Goal: Check status: Check status

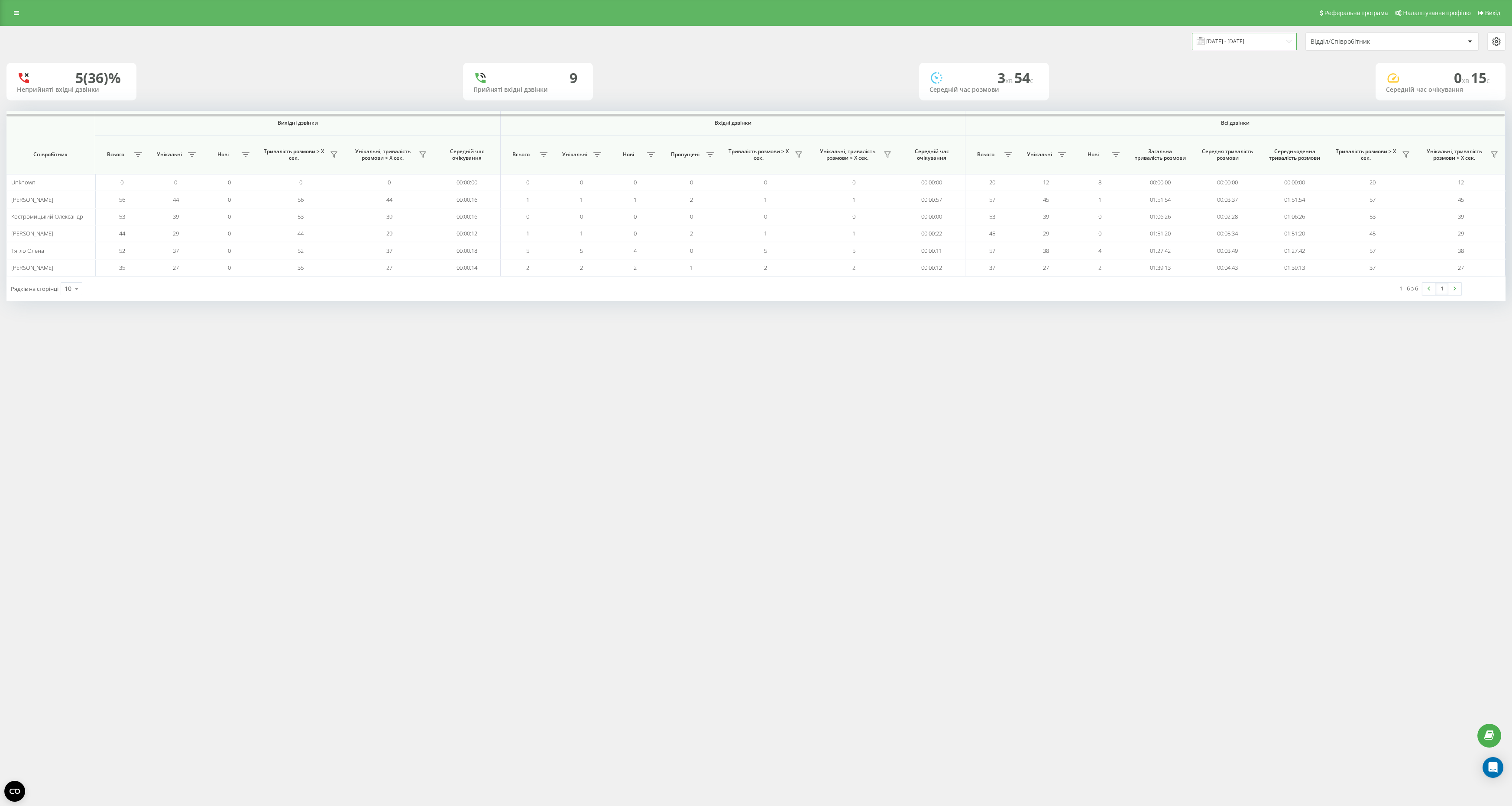
click at [1258, 48] on input "[DATE] - [DATE]" at bounding box center [1245, 42] width 105 height 17
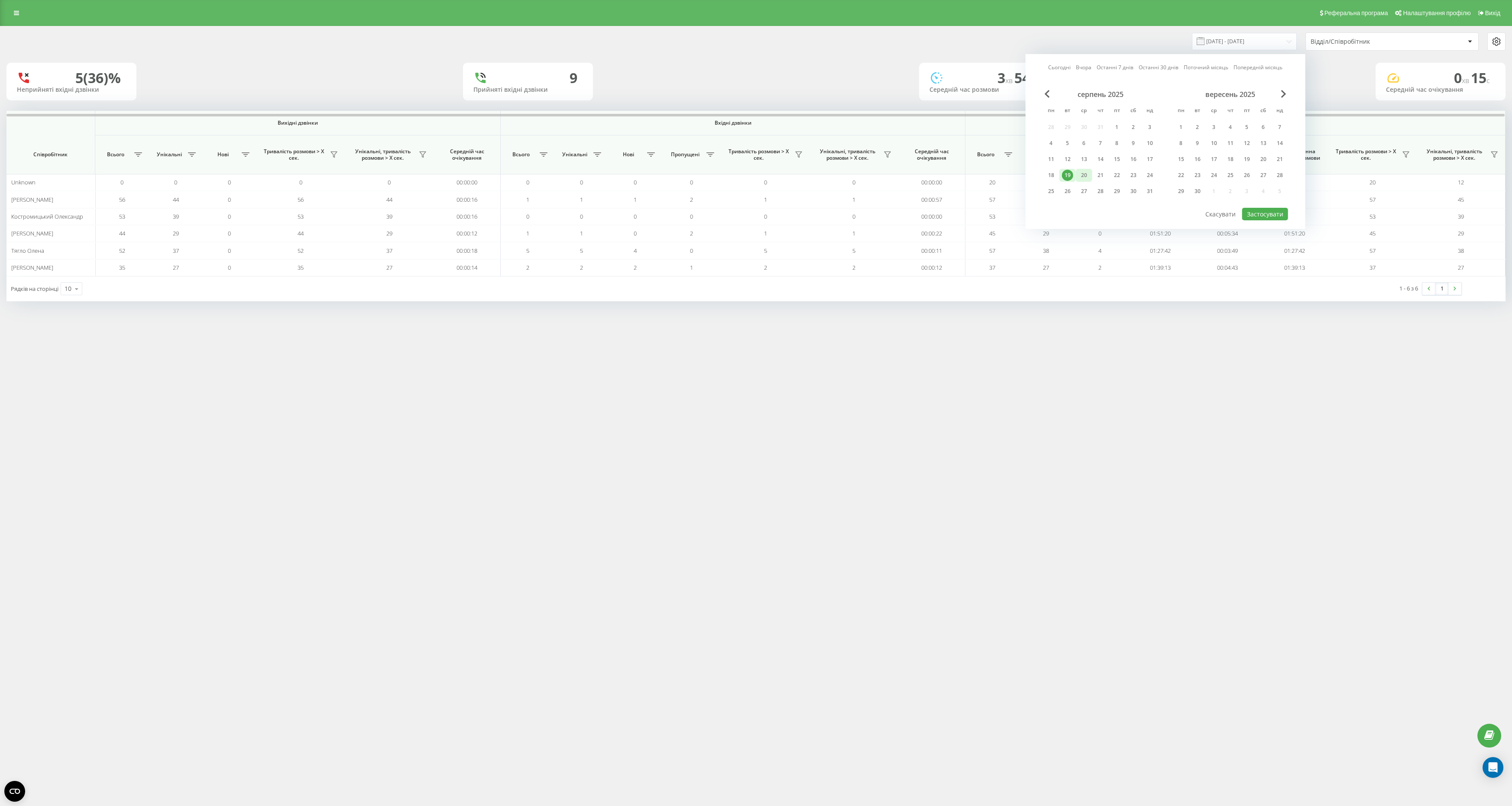
click at [1076, 173] on div "20" at bounding box center [1083, 176] width 16 height 13
click at [1070, 173] on div "19" at bounding box center [1067, 175] width 11 height 11
click at [1266, 212] on button "Застосувати" at bounding box center [1265, 214] width 46 height 13
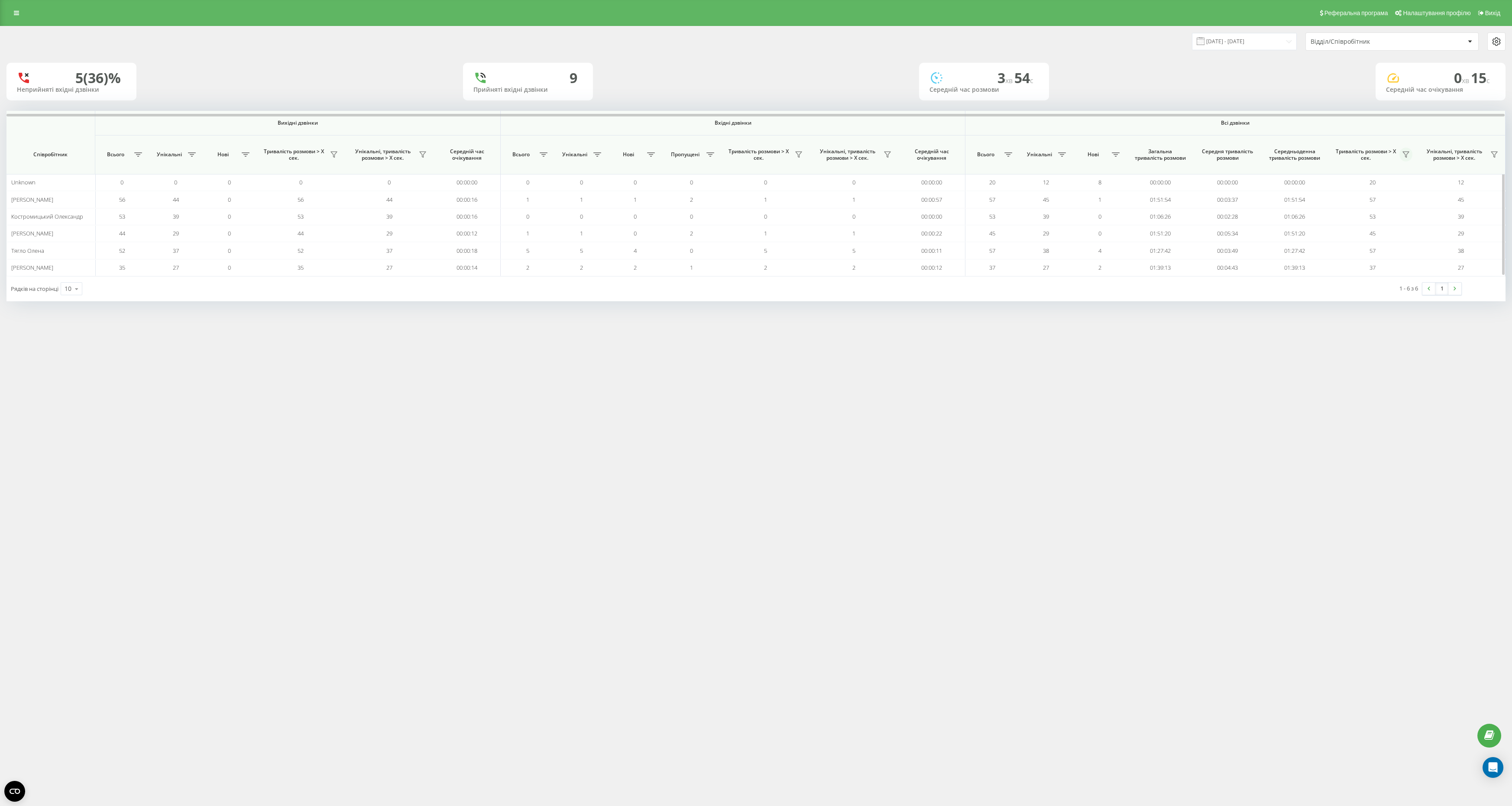
click at [1406, 152] on icon at bounding box center [1405, 154] width 7 height 7
click at [1357, 194] on label "понад 1 хвилину" at bounding box center [1351, 193] width 97 height 7
radio input "true"
click at [1379, 238] on button "Застосувати" at bounding box center [1382, 247] width 55 height 17
click at [1269, 44] on input "[DATE] - [DATE]" at bounding box center [1245, 42] width 105 height 17
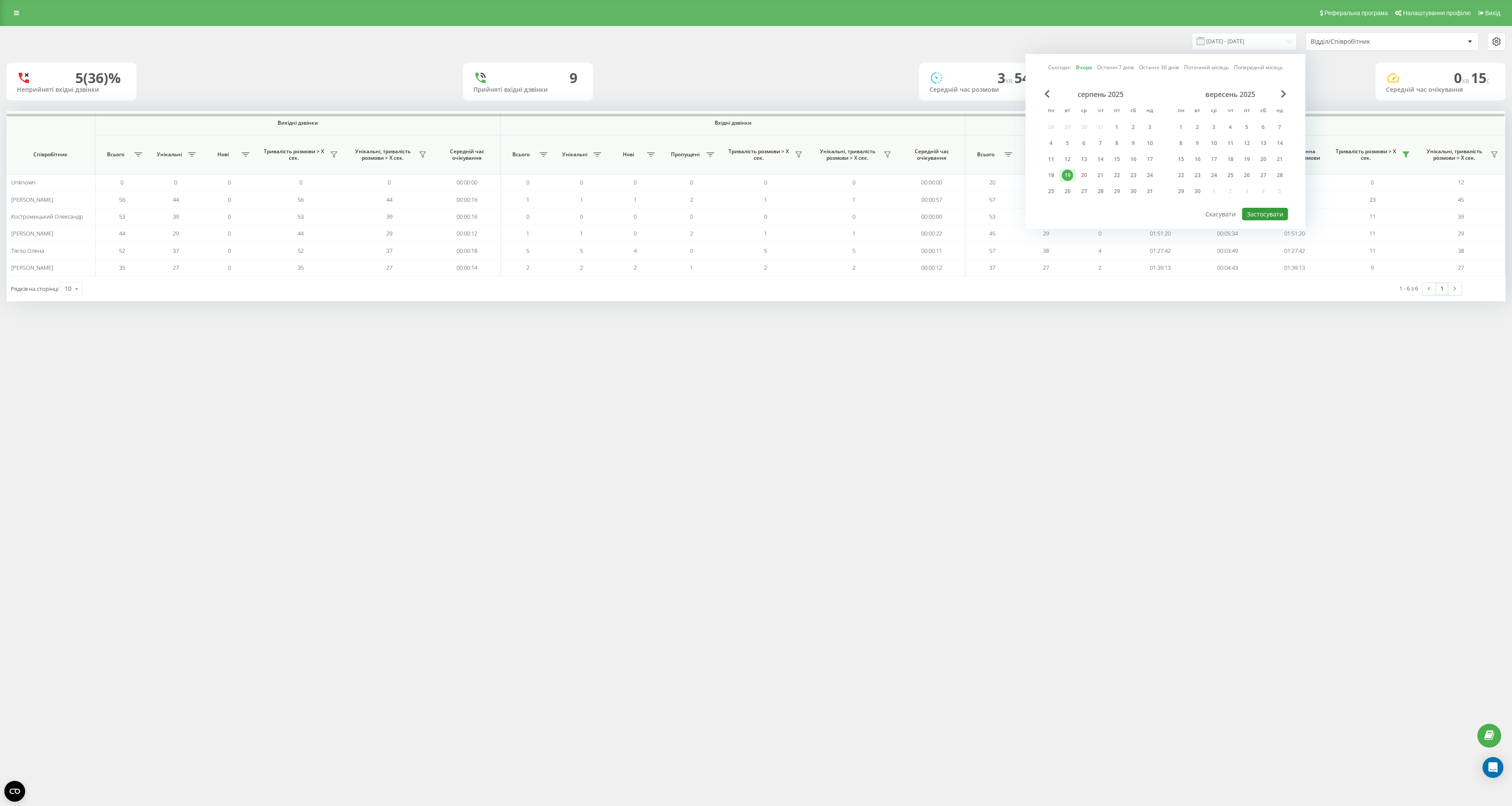
click at [1257, 208] on button "Застосувати" at bounding box center [1265, 214] width 46 height 13
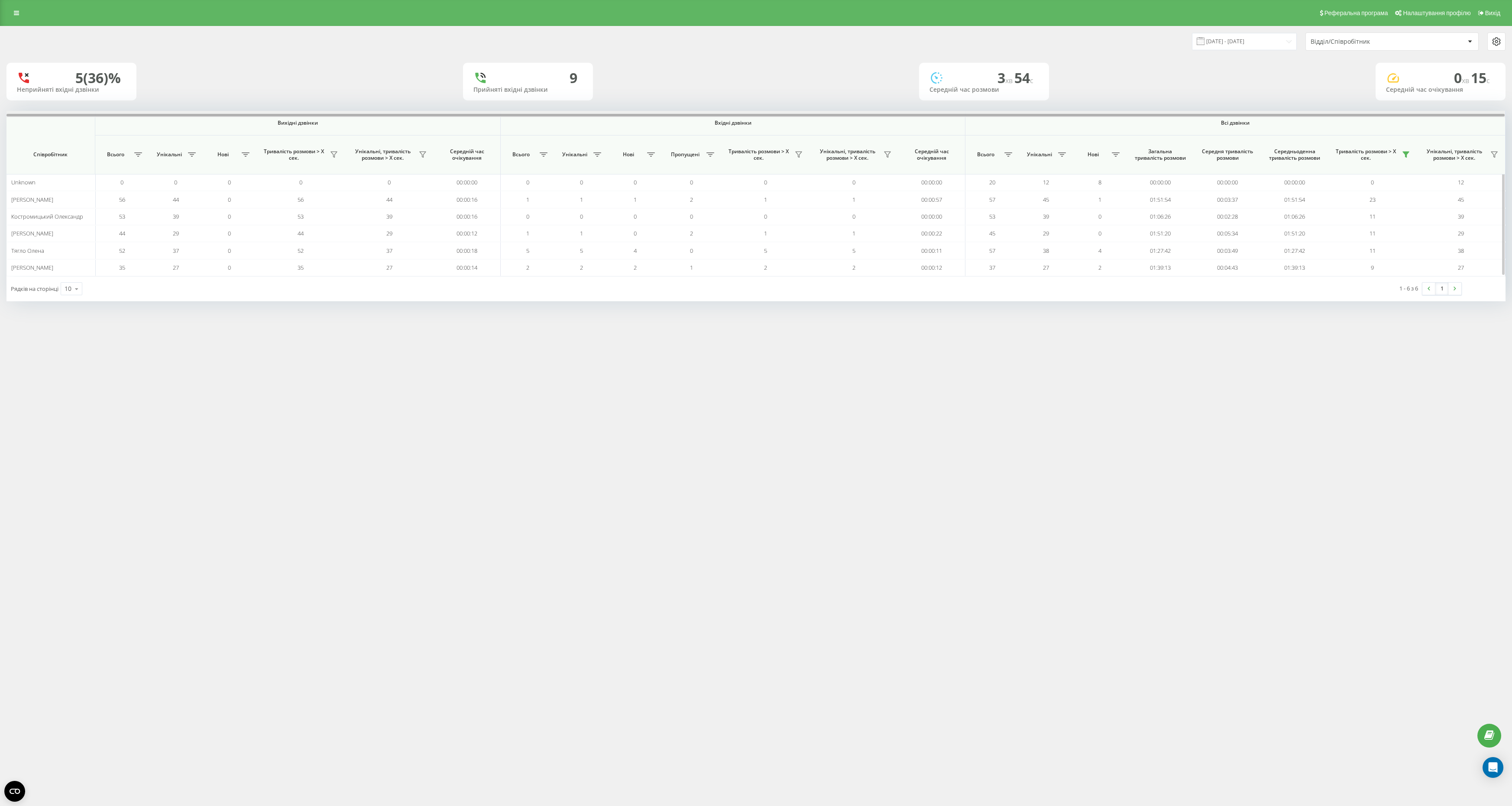
drag, startPoint x: 784, startPoint y: 113, endPoint x: 850, endPoint y: 115, distance: 66.0
click at [850, 115] on div at bounding box center [756, 114] width 1499 height 7
drag, startPoint x: 1208, startPoint y: 122, endPoint x: 1260, endPoint y: 122, distance: 52.0
click at [1260, 122] on span "Всі дзвінки" at bounding box center [1235, 122] width 477 height 7
click at [1260, 122] on span "Всі дзвінки" at bounding box center [1235, 122] width 477 height 7
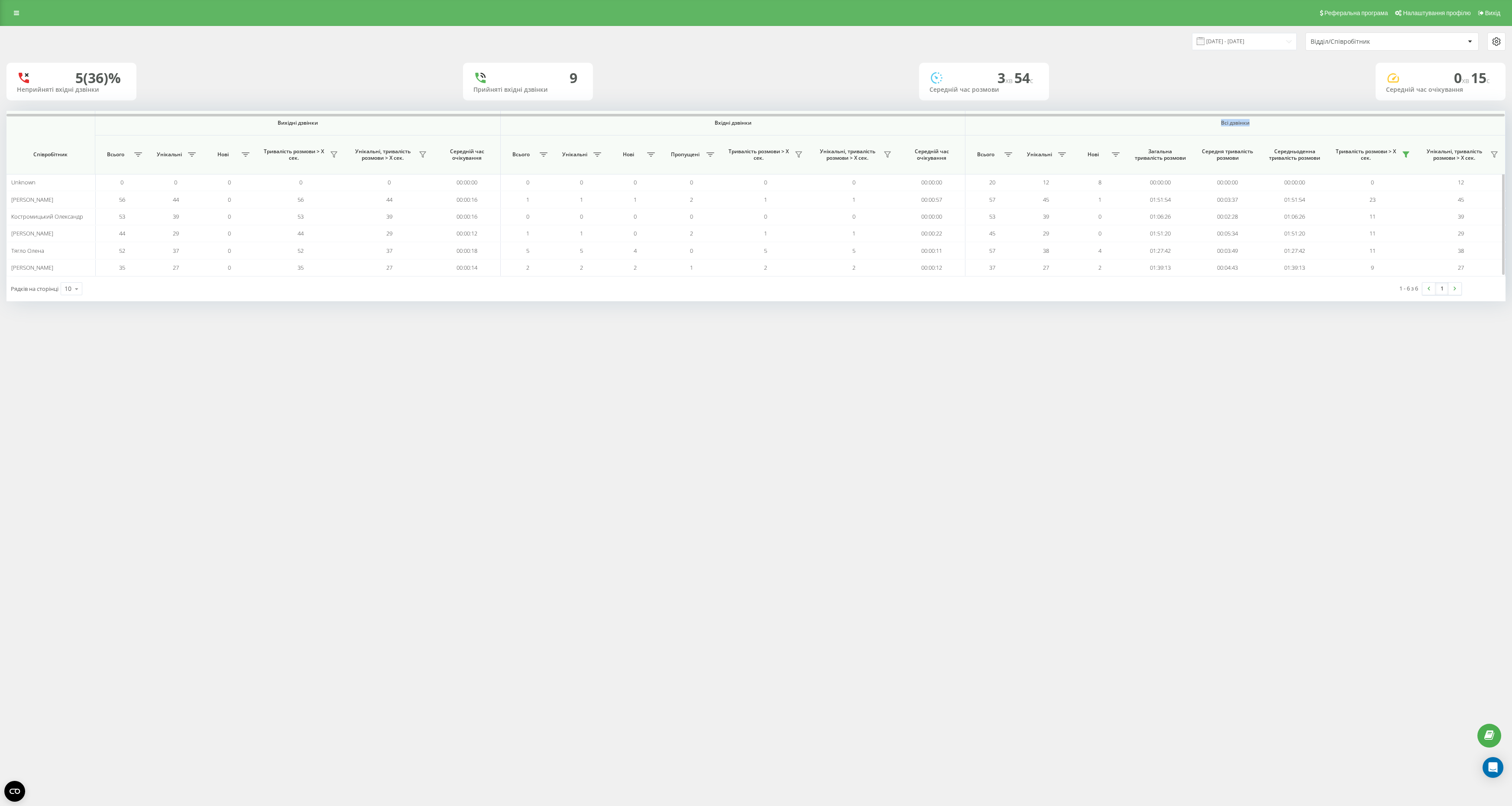
drag, startPoint x: 1216, startPoint y: 126, endPoint x: 1255, endPoint y: 125, distance: 39.0
click at [1256, 125] on span "Всі дзвінки" at bounding box center [1235, 122] width 477 height 7
click at [1255, 125] on span "Всі дзвінки" at bounding box center [1235, 122] width 477 height 7
drag, startPoint x: 1220, startPoint y: 125, endPoint x: 1260, endPoint y: 125, distance: 40.0
click at [1260, 125] on span "Всі дзвінки" at bounding box center [1235, 122] width 477 height 7
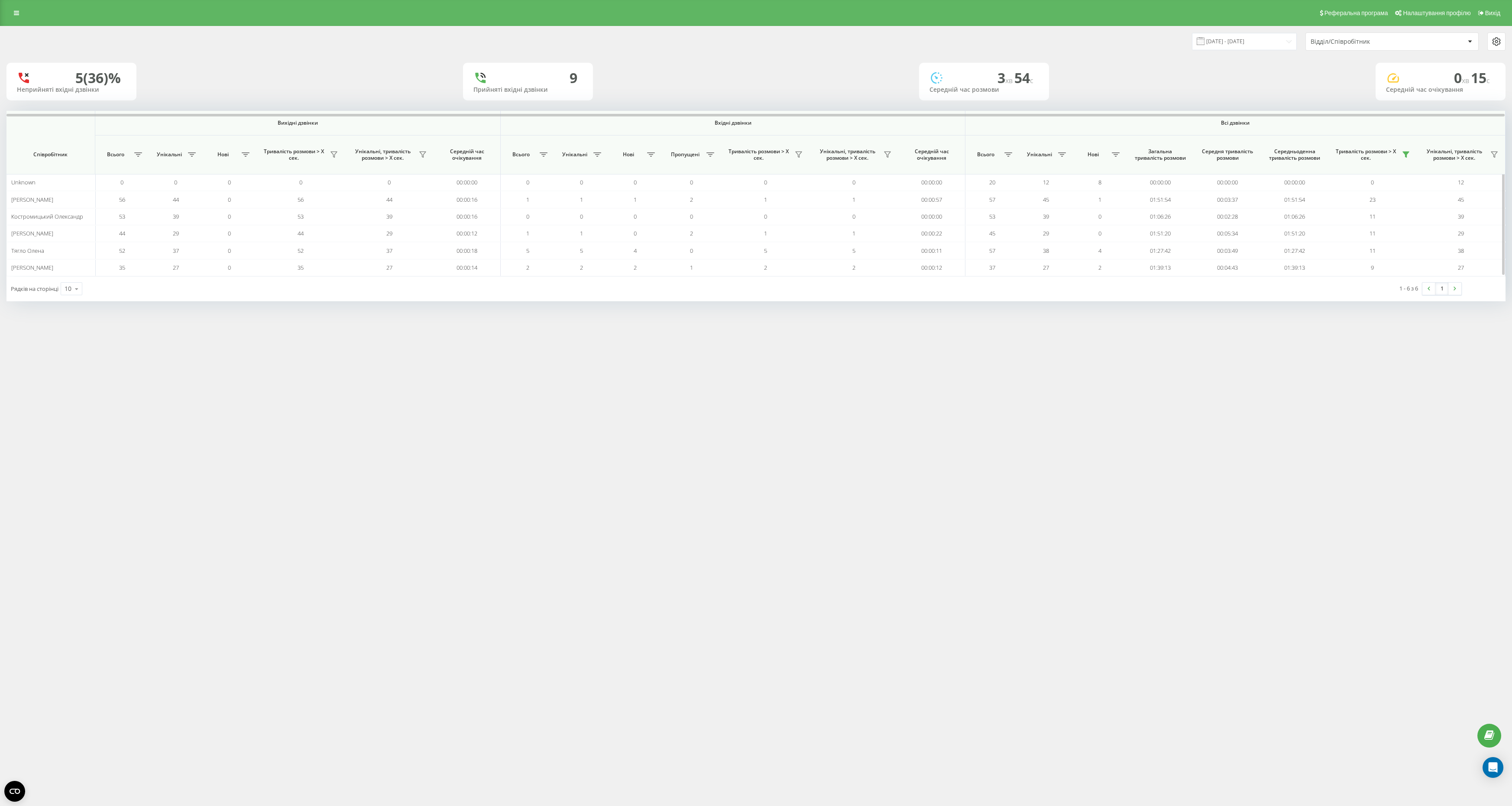
click at [1234, 124] on span "Всі дзвінки" at bounding box center [1235, 122] width 477 height 7
click at [1243, 124] on span "Всі дзвінки" at bounding box center [1235, 122] width 477 height 7
drag, startPoint x: 1255, startPoint y: 124, endPoint x: 1216, endPoint y: 123, distance: 39.0
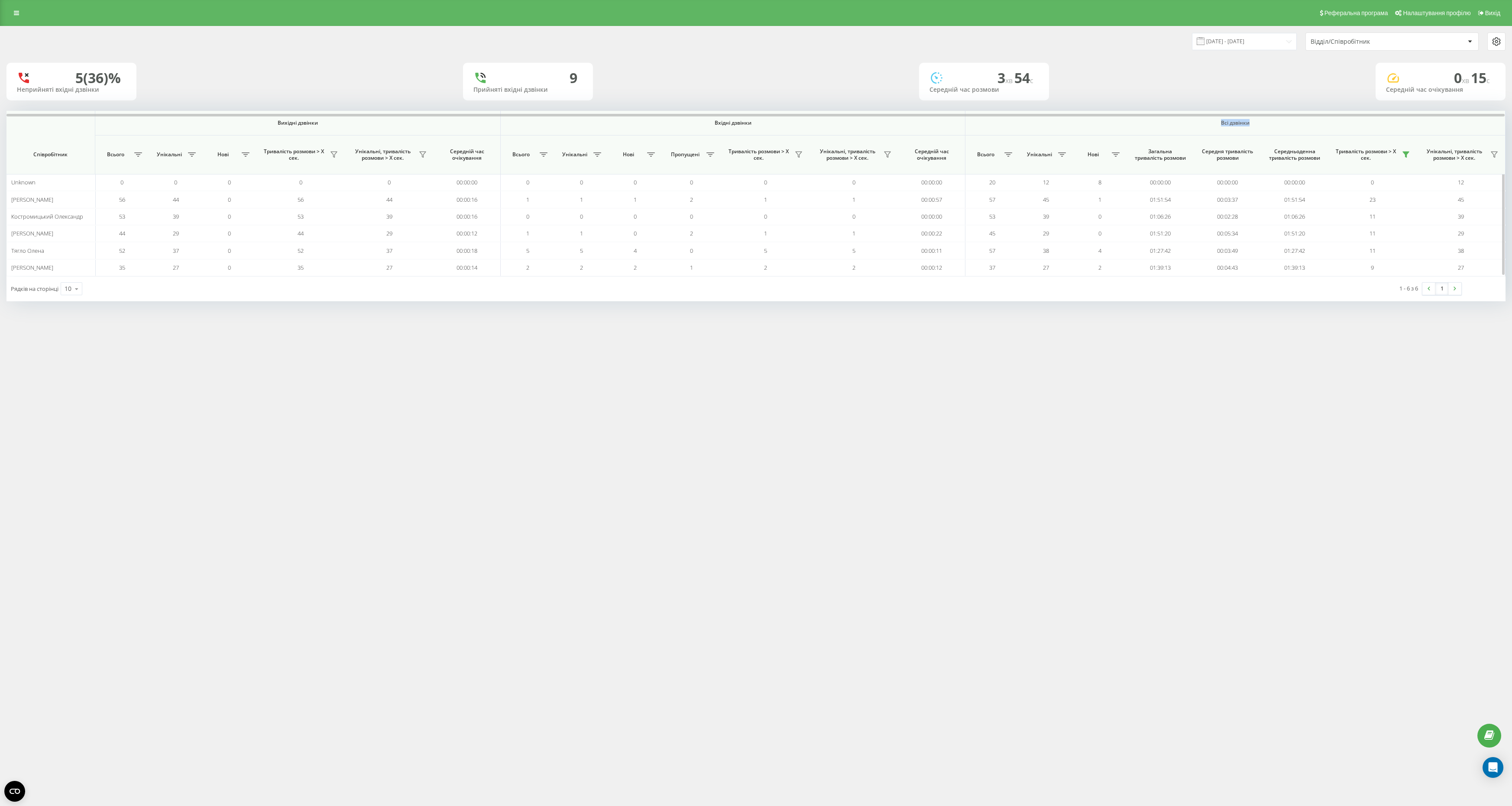
click at [1216, 124] on span "Всі дзвінки" at bounding box center [1235, 122] width 477 height 7
click at [1216, 123] on span "Всі дзвінки" at bounding box center [1235, 122] width 477 height 7
drag, startPoint x: 1216, startPoint y: 123, endPoint x: 1266, endPoint y: 123, distance: 50.0
click at [1266, 123] on span "Всі дзвінки" at bounding box center [1235, 122] width 477 height 7
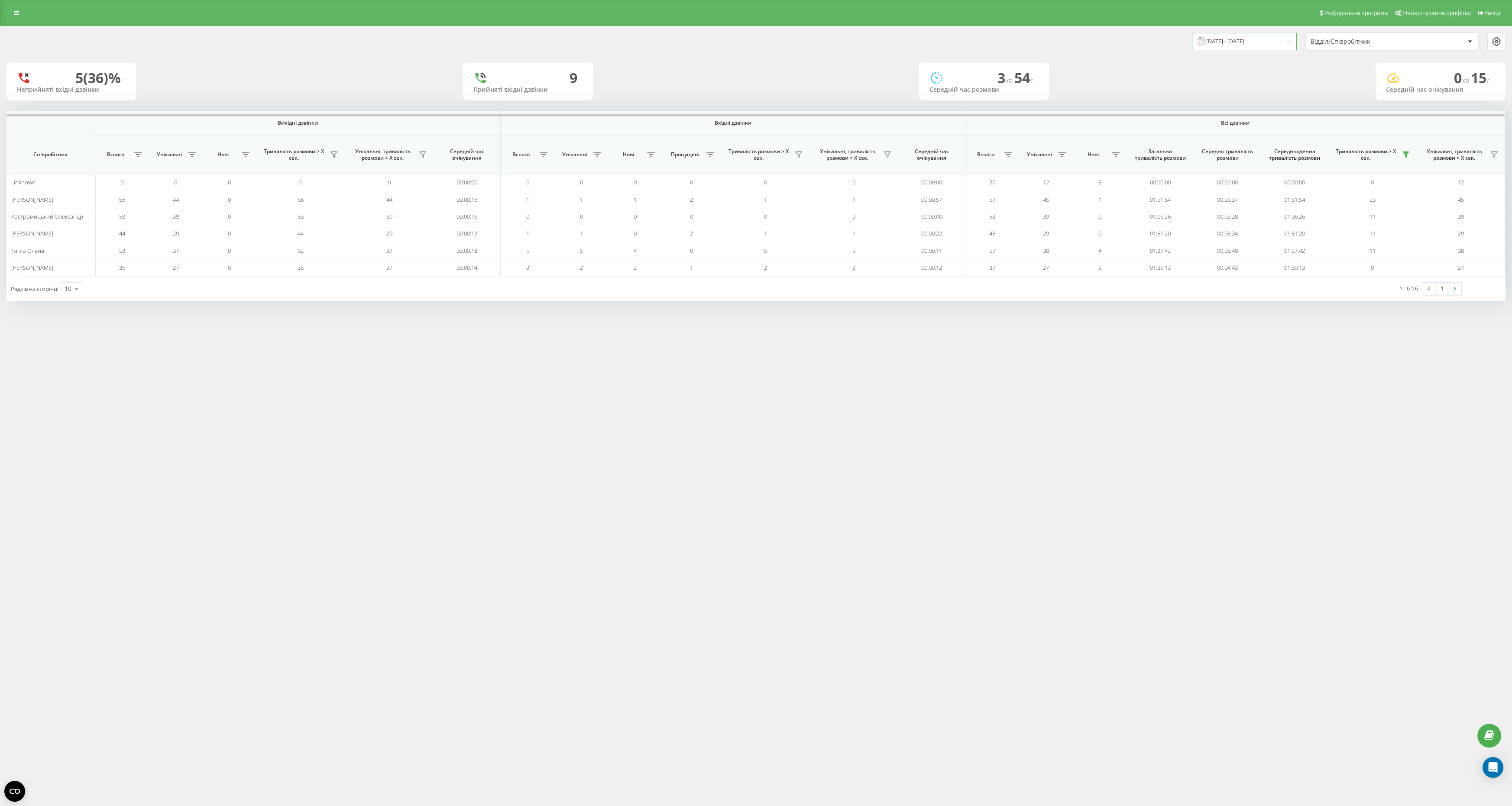
click at [1253, 43] on input "[DATE] - [DATE]" at bounding box center [1245, 42] width 105 height 17
click at [1202, 341] on div "Реферальна програма Налаштування профілю Вихід [DATE] - [DATE] Відділ/Співробіт…" at bounding box center [756, 403] width 1512 height 806
